Goal: Transaction & Acquisition: Purchase product/service

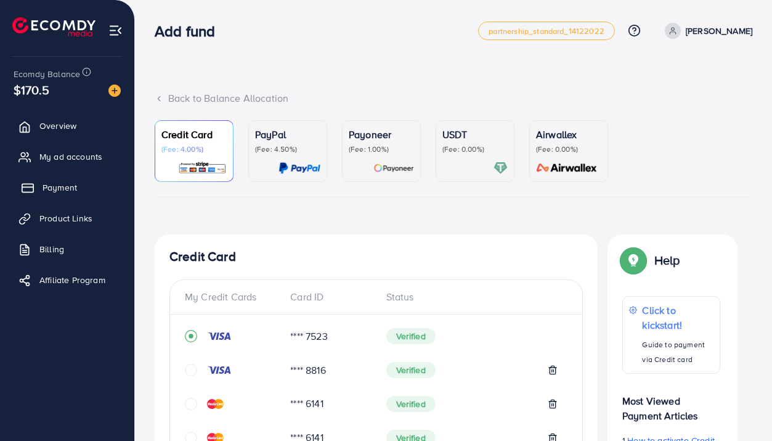
scroll to position [624, 0]
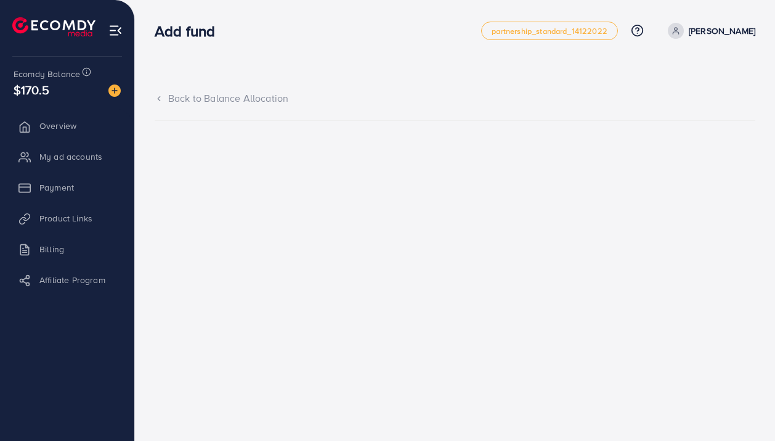
click at [71, 194] on li "Payment" at bounding box center [67, 187] width 134 height 25
click at [54, 183] on li "Payment" at bounding box center [67, 187] width 134 height 25
drag, startPoint x: 50, startPoint y: 187, endPoint x: 31, endPoint y: 181, distance: 19.5
click at [49, 187] on li "Payment" at bounding box center [67, 187] width 134 height 25
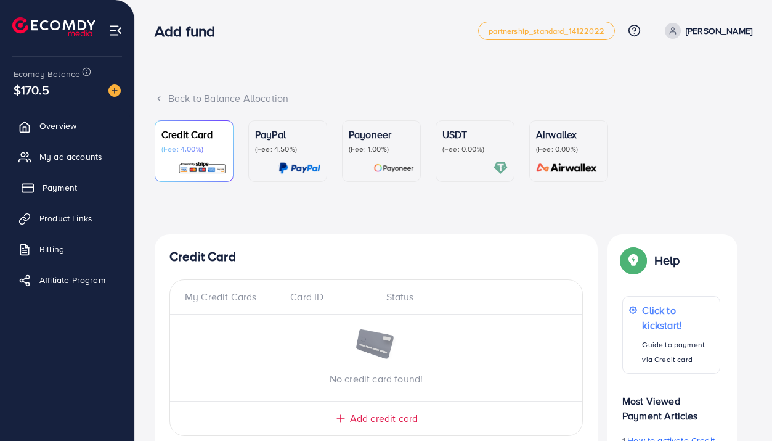
click at [58, 179] on link "Payment" at bounding box center [67, 187] width 116 height 25
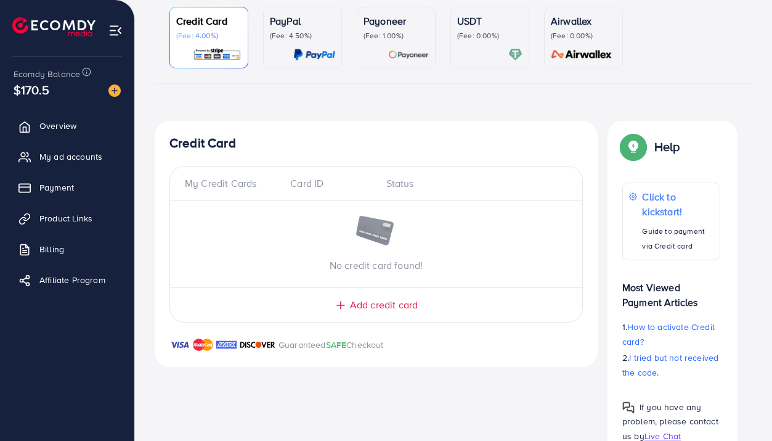
scroll to position [163, 0]
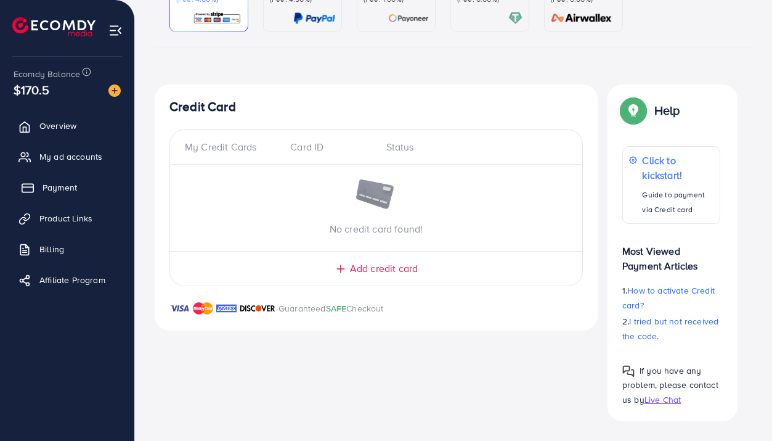
click at [59, 194] on link "Payment" at bounding box center [67, 187] width 116 height 25
click at [55, 191] on span "Payment" at bounding box center [60, 187] width 35 height 12
click at [307, 64] on div "Credit Card (Fee: 4.00%) PayPal (Fee: 4.50%) Payoneer (Fee: 1.00%) USDT (Fee: 0…" at bounding box center [454, 191] width 598 height 460
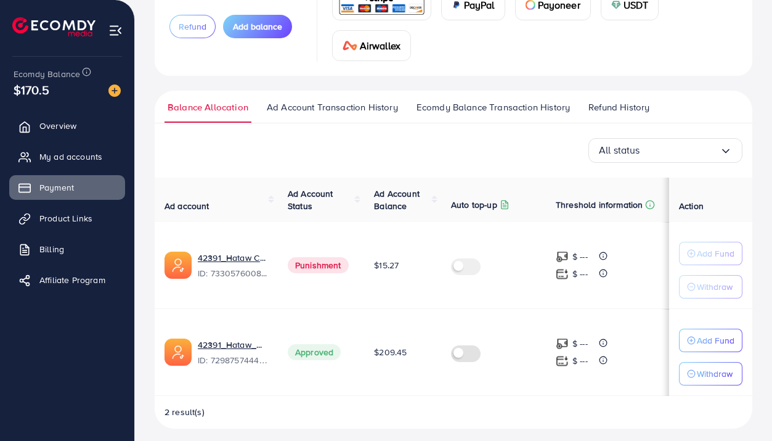
scroll to position [134, 0]
